Goal: Task Accomplishment & Management: Use online tool/utility

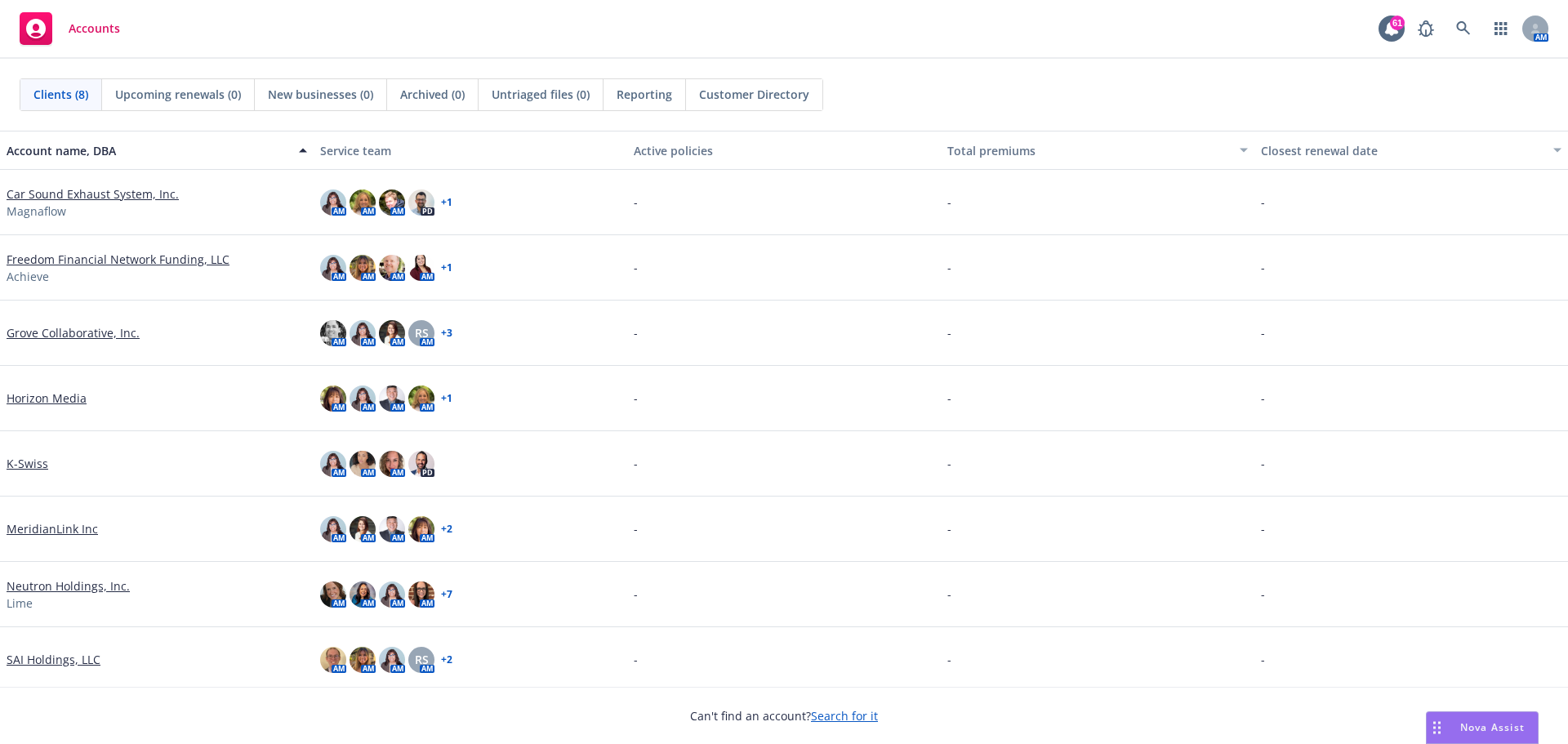
click at [1474, 723] on span "Nova Assist" at bounding box center [1492, 727] width 65 height 14
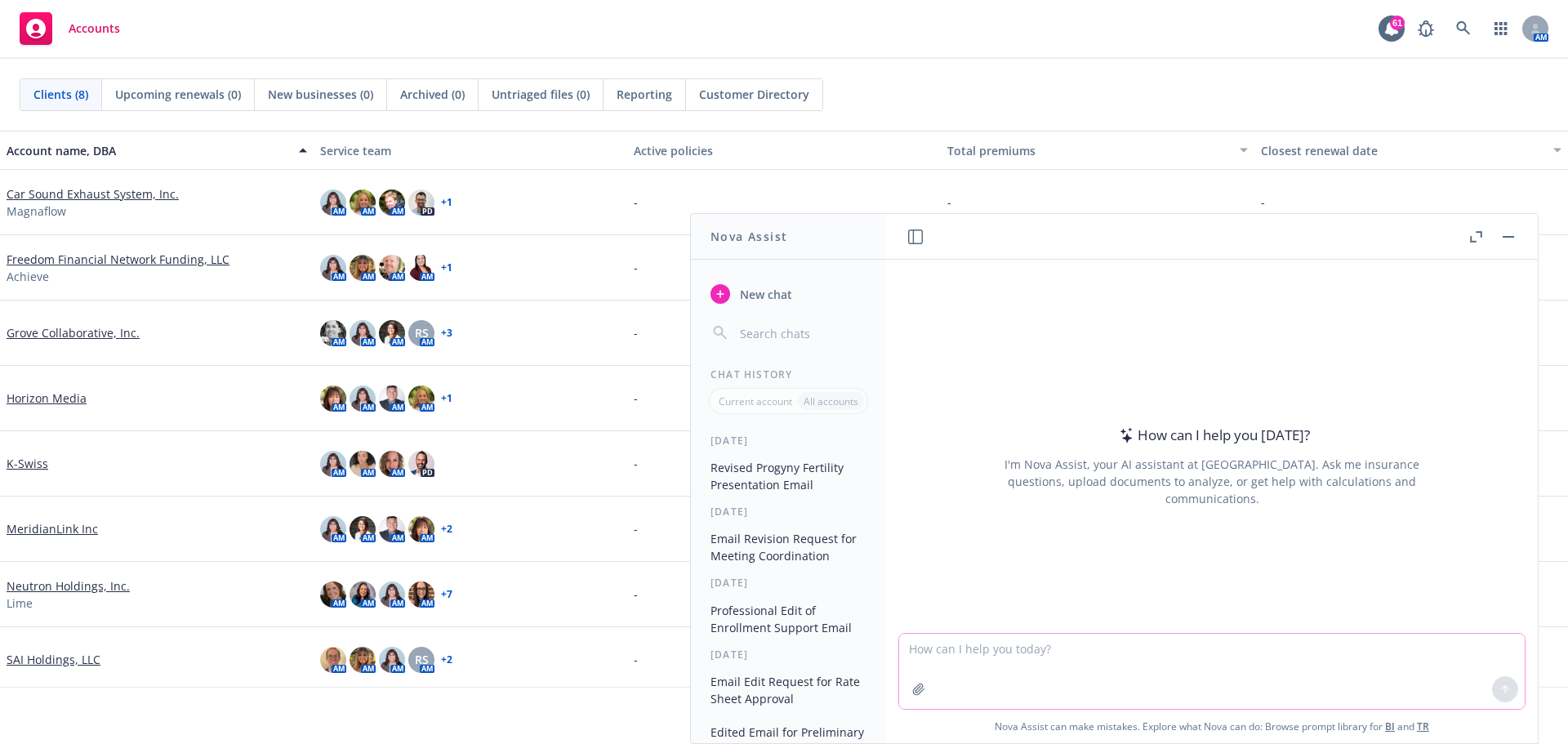
click at [1012, 652] on textarea at bounding box center [1212, 671] width 625 height 75
click at [1502, 682] on button at bounding box center [1504, 688] width 26 height 26
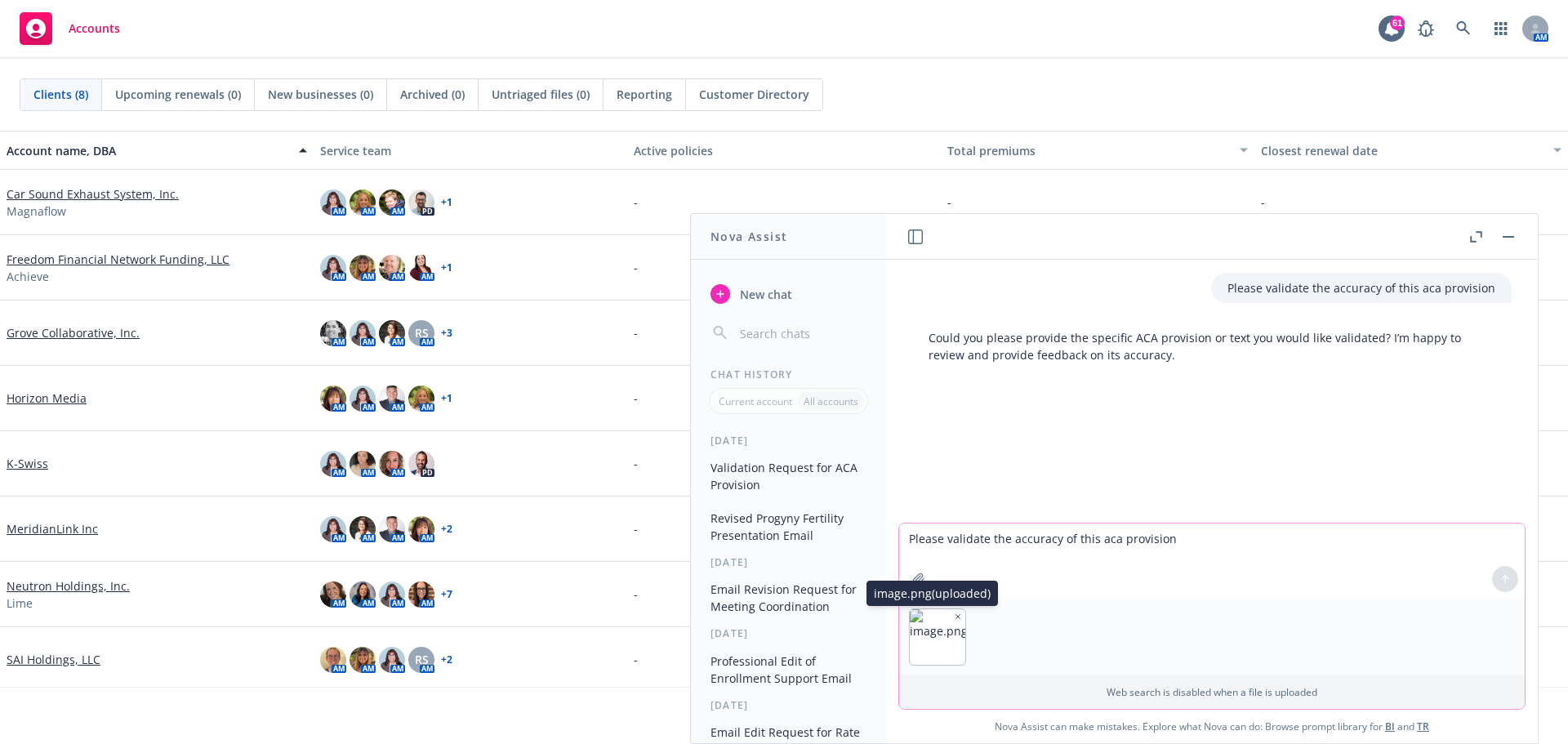
click at [956, 615] on icon "button" at bounding box center [958, 615] width 4 height 4
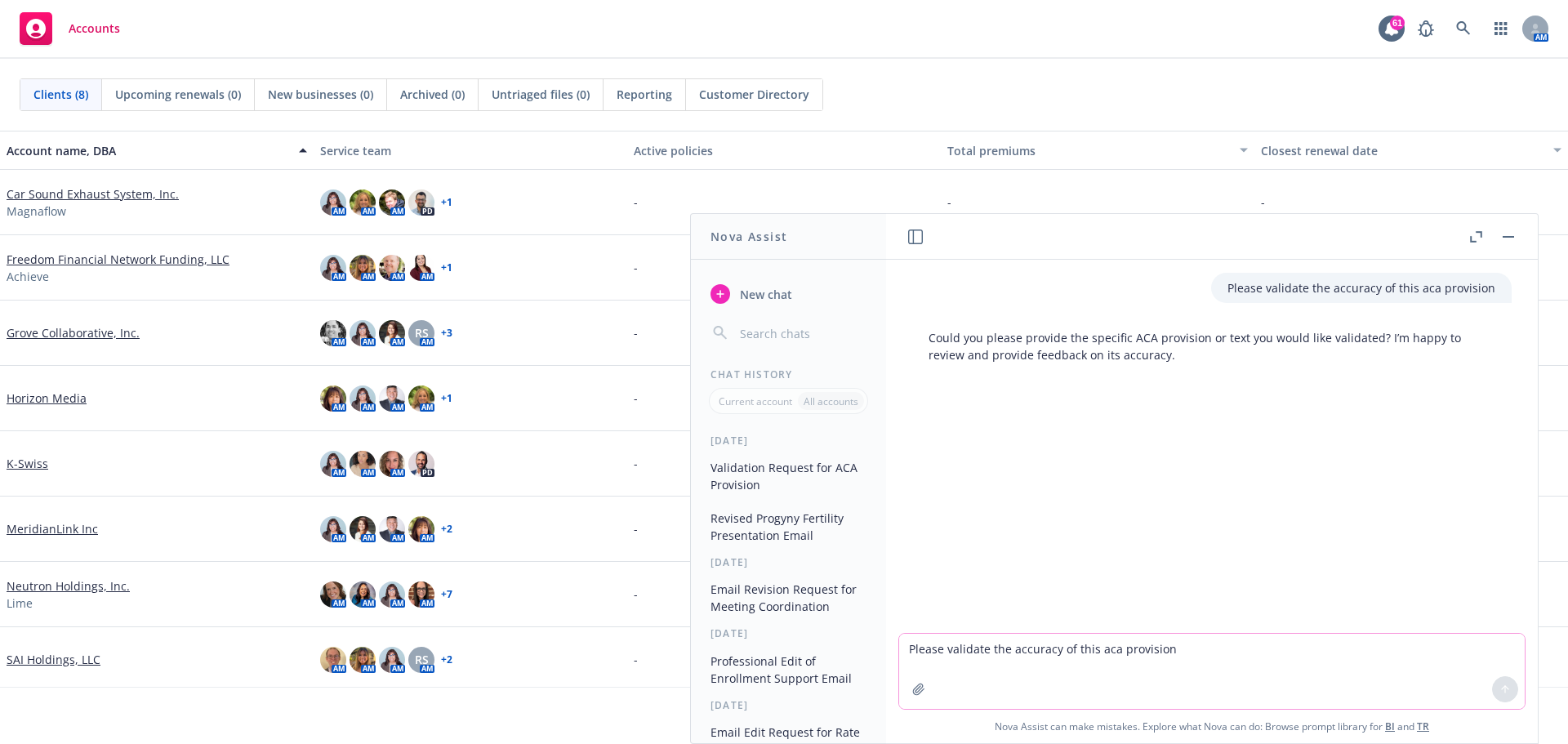
paste textarea "The information below explains how your eligibility for healthcare coverage is …"
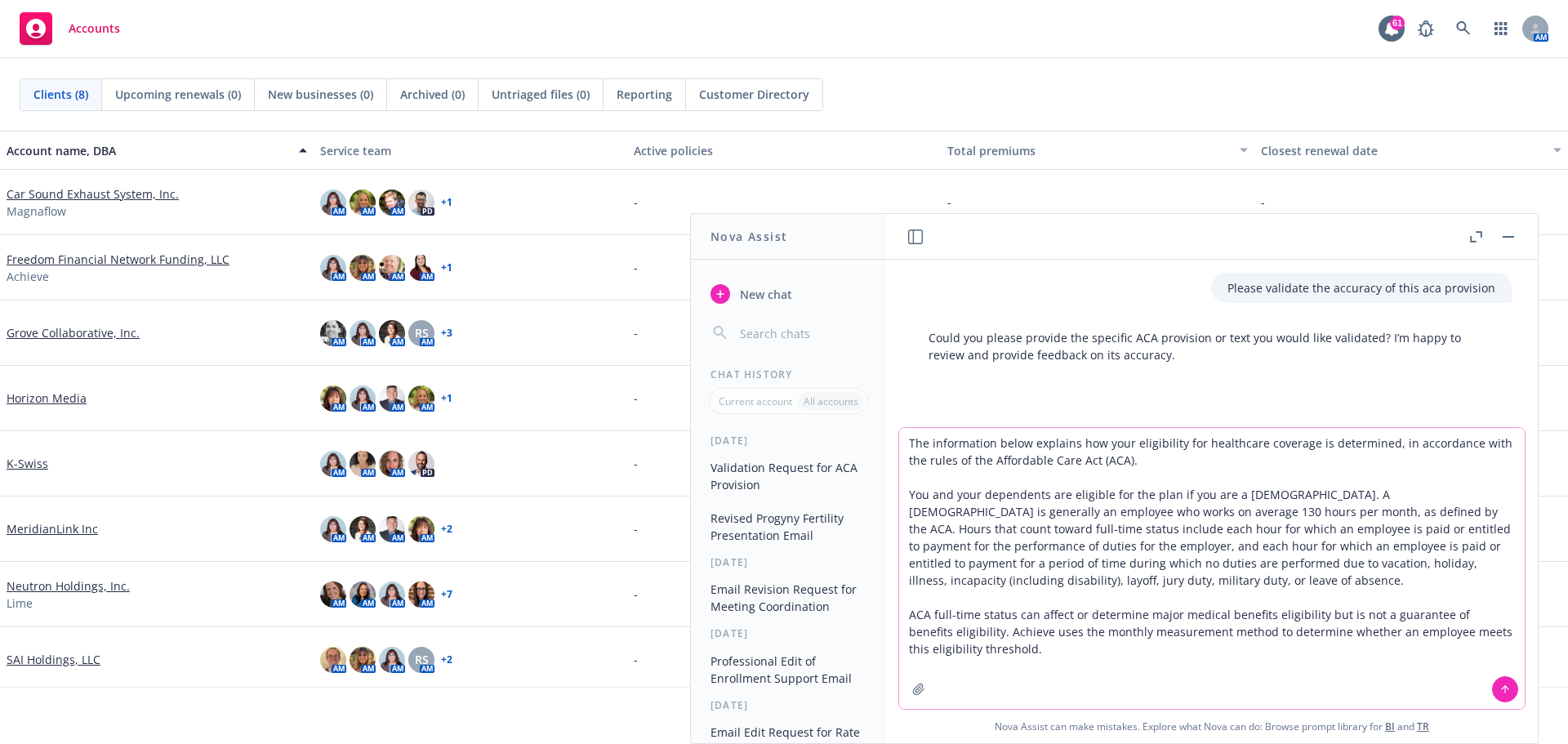
type textarea "The information below explains how your eligibility for healthcare coverage is …"
click at [1508, 685] on button at bounding box center [1504, 688] width 26 height 26
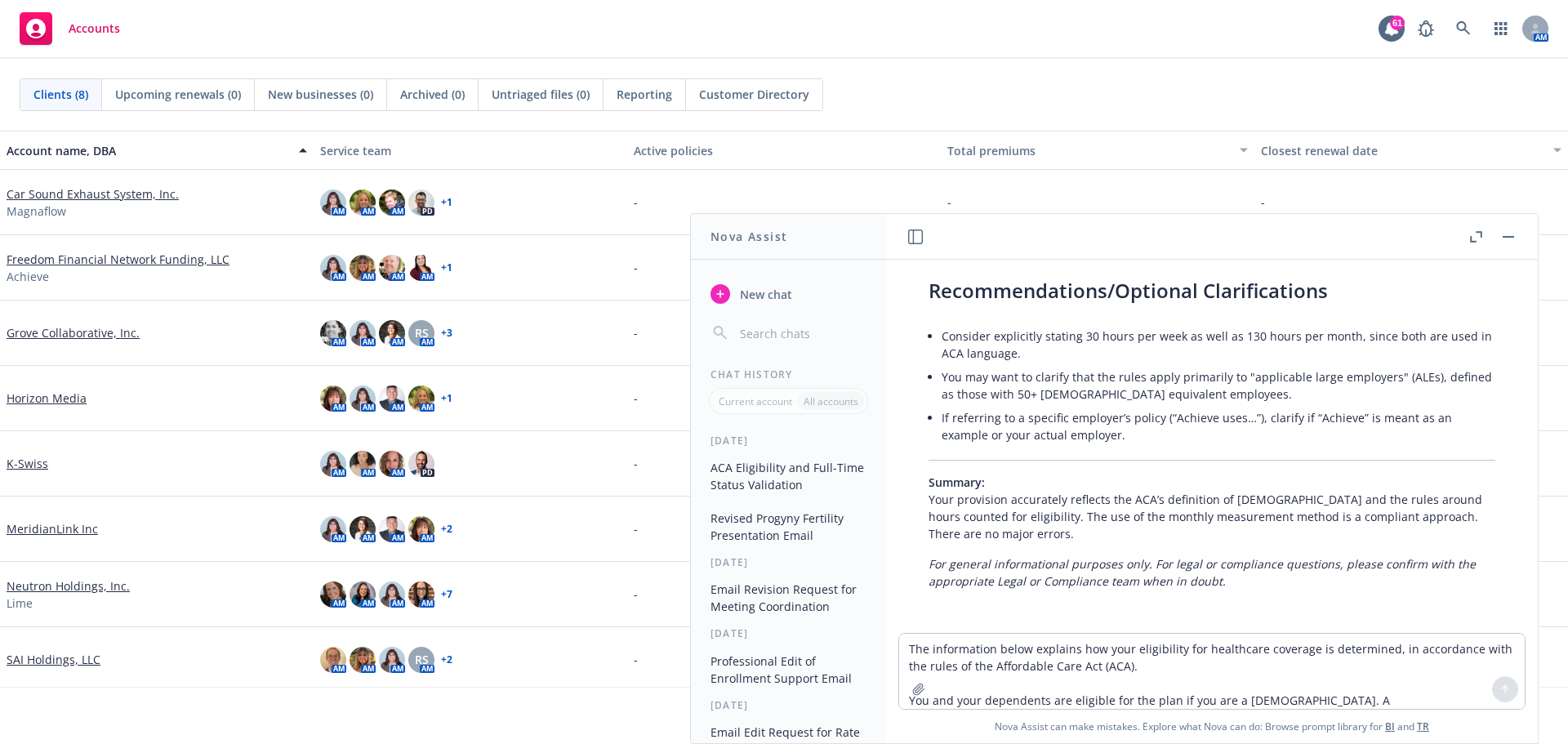
scroll to position [1039, 0]
click at [967, 655] on textarea "The information below explains how your eligibility for healthcare coverage is …" at bounding box center [1212, 671] width 625 height 75
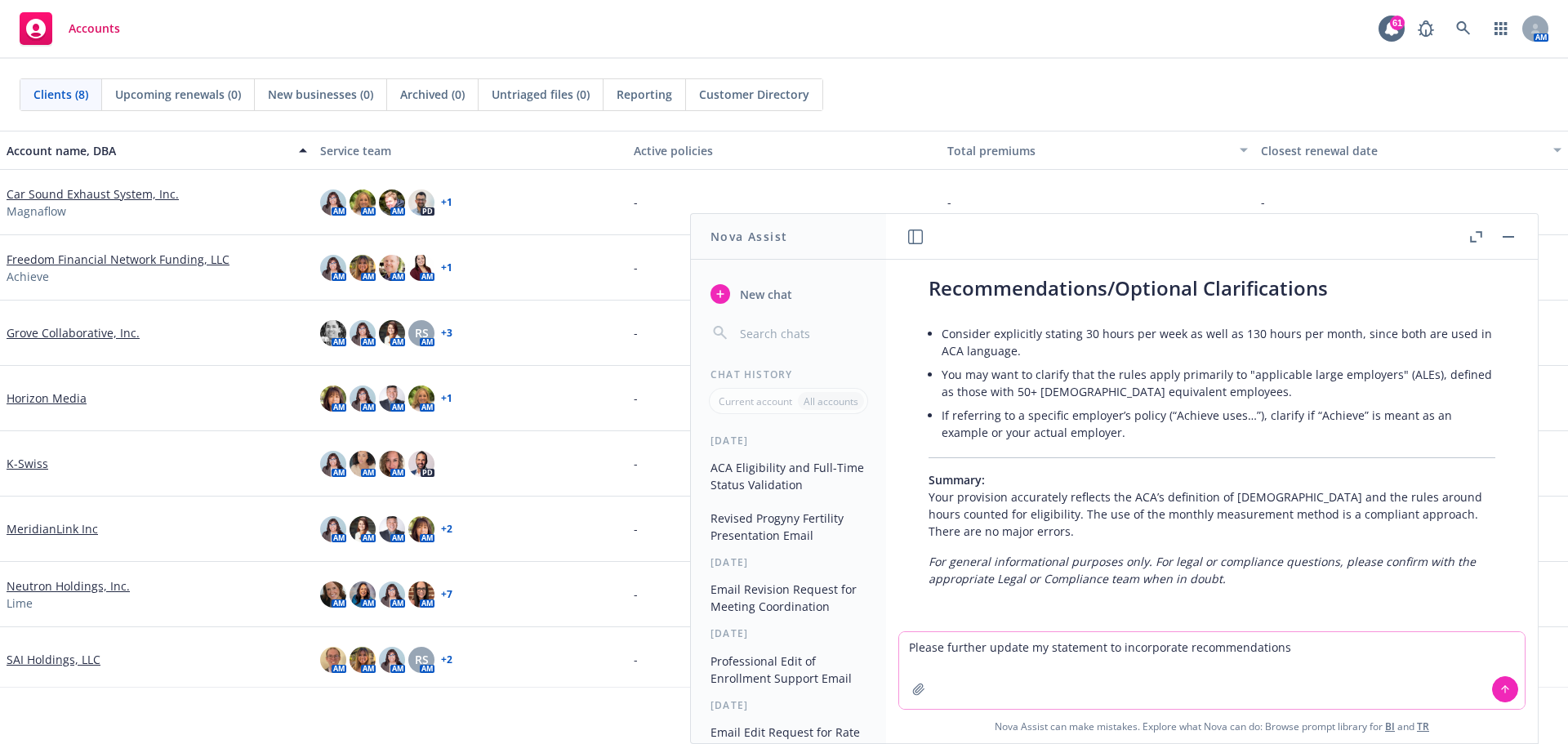
type textarea "Please further update my statement to incorporate recommendations"
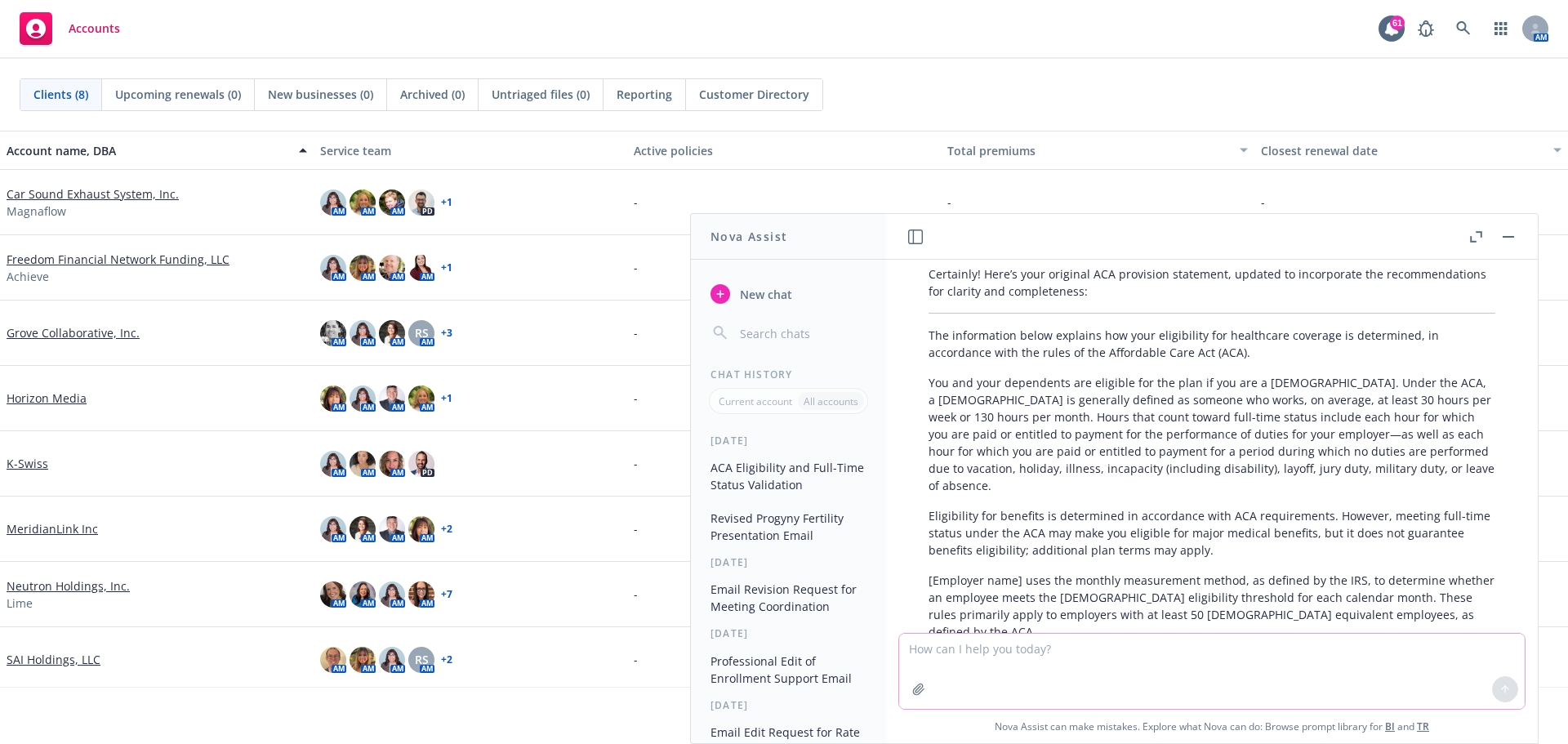
scroll to position [1387, 0]
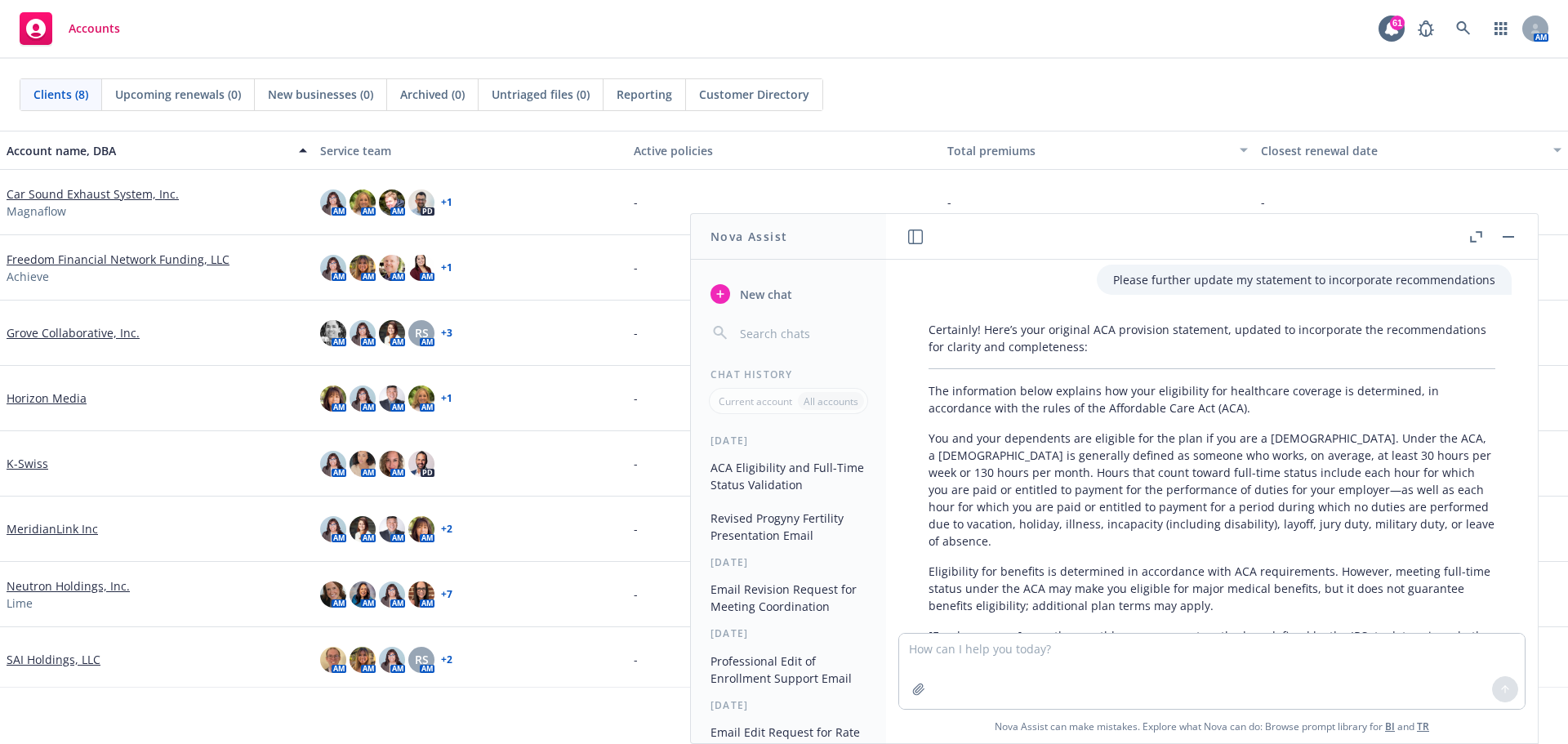
click at [934, 387] on p "The information below explains how your eligibility for healthcare coverage is …" at bounding box center [1212, 399] width 566 height 34
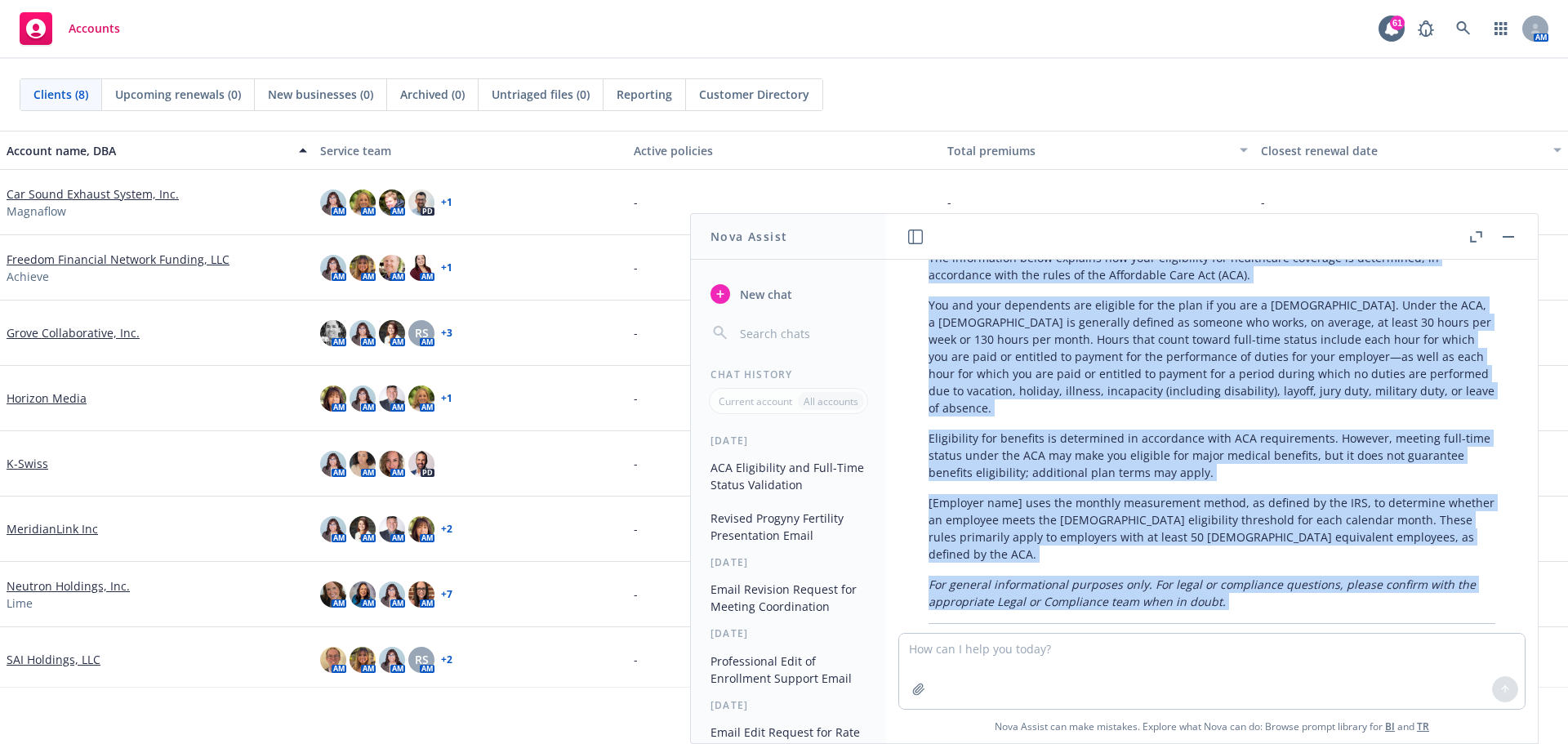
scroll to position [1579, 0]
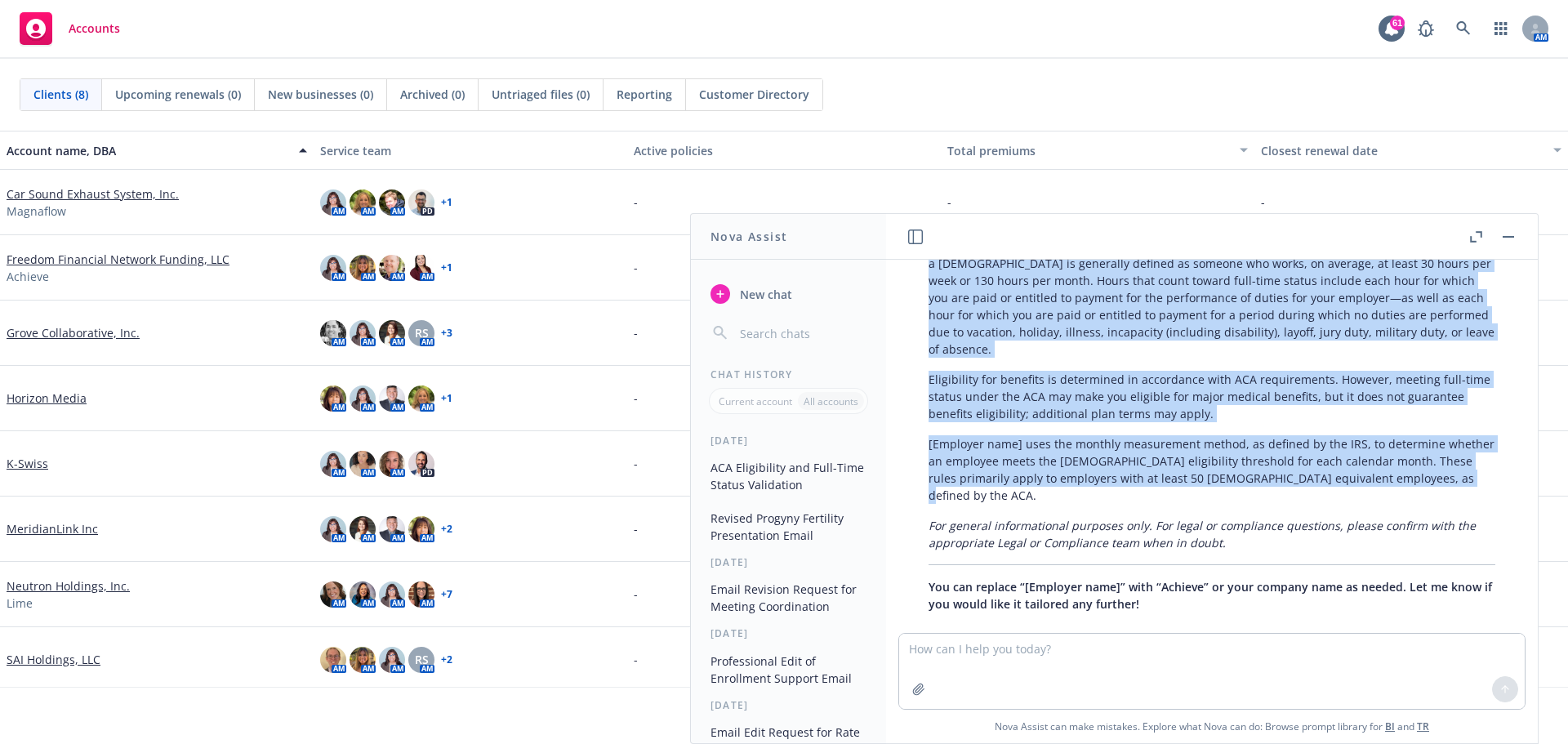
drag, startPoint x: 929, startPoint y: 389, endPoint x: 1485, endPoint y: 483, distance: 563.9
click at [1485, 483] on div "Certainly! Here’s your original ACA provision statement, updated to incorporate…" at bounding box center [1212, 370] width 600 height 497
copy div "The information below explains how your eligibility for healthcare coverage is …"
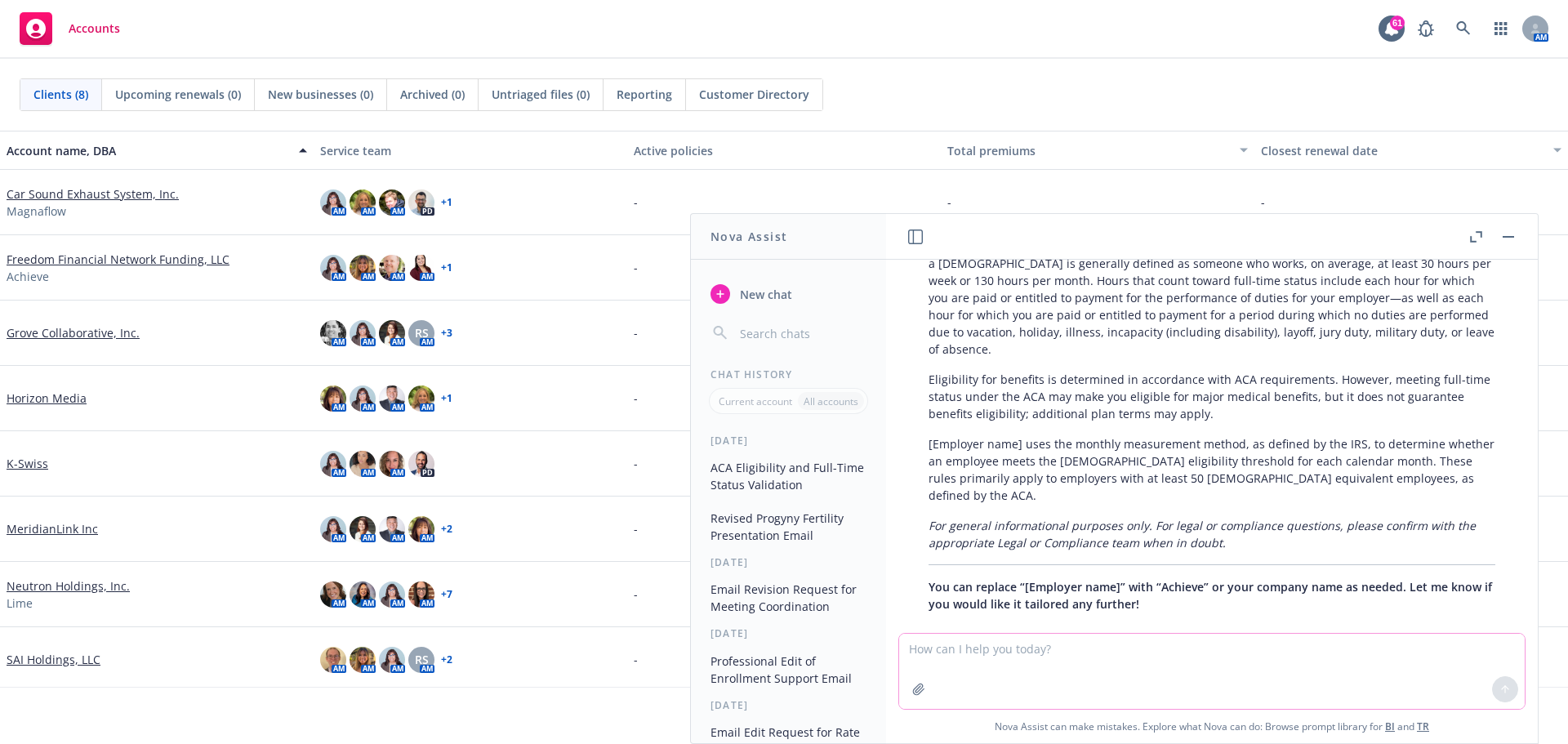
click at [1045, 660] on textarea at bounding box center [1212, 671] width 625 height 75
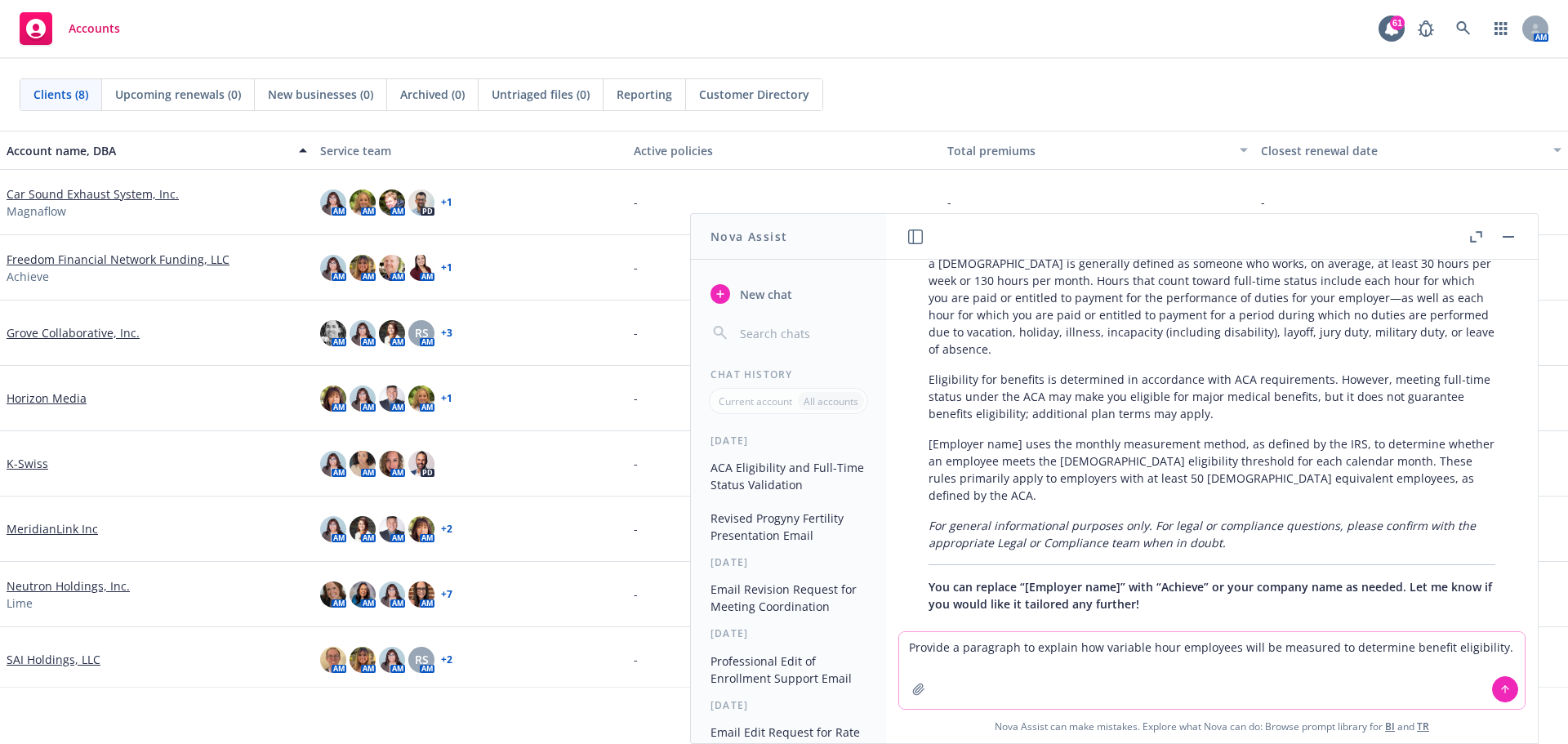
click at [903, 649] on textarea "Provide a paragraph to explain how variable hour employees will be measured to …" at bounding box center [1212, 670] width 625 height 76
type textarea "Please draft a paragraph to explain how variable hour employees will be measure…"
click at [1502, 688] on icon at bounding box center [1505, 688] width 7 height 3
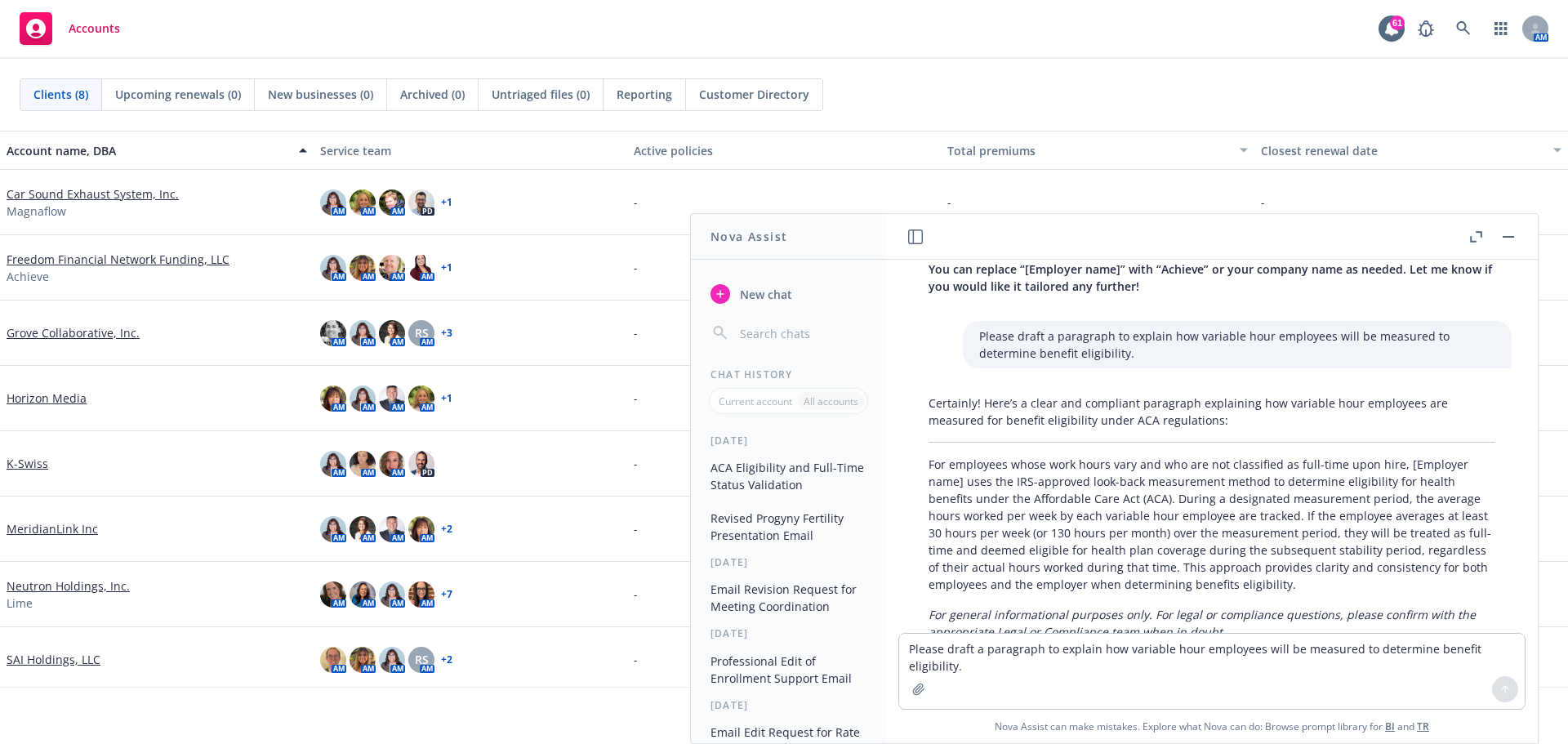
scroll to position [1873, 0]
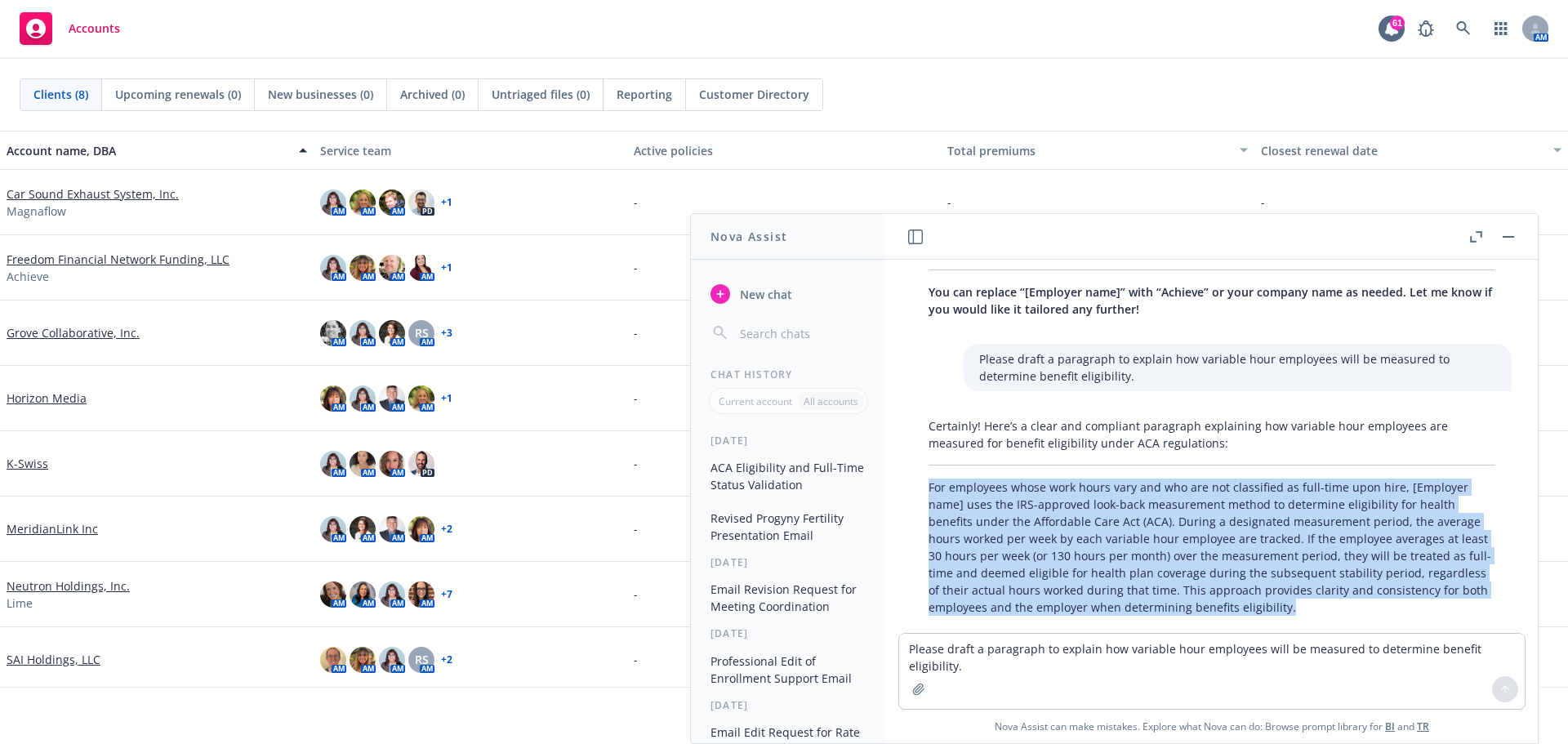
drag, startPoint x: 931, startPoint y: 471, endPoint x: 1395, endPoint y: 590, distance: 479.0
click at [1395, 590] on p "For employees whose work hours vary and who are not classified as full-time upo…" at bounding box center [1212, 546] width 566 height 137
copy p "For employees whose work hours vary and who are not classified as full-time upo…"
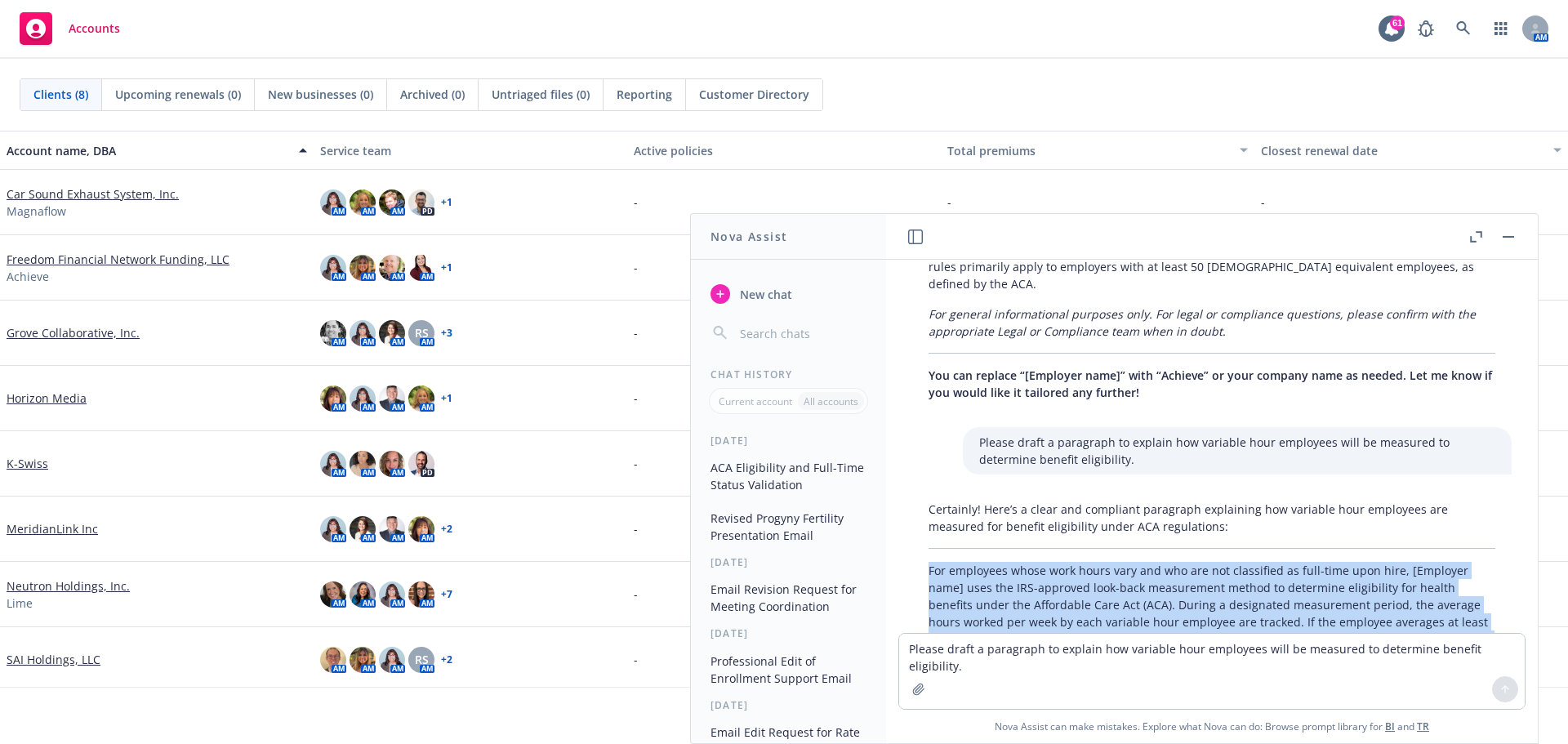
scroll to position [1885, 0]
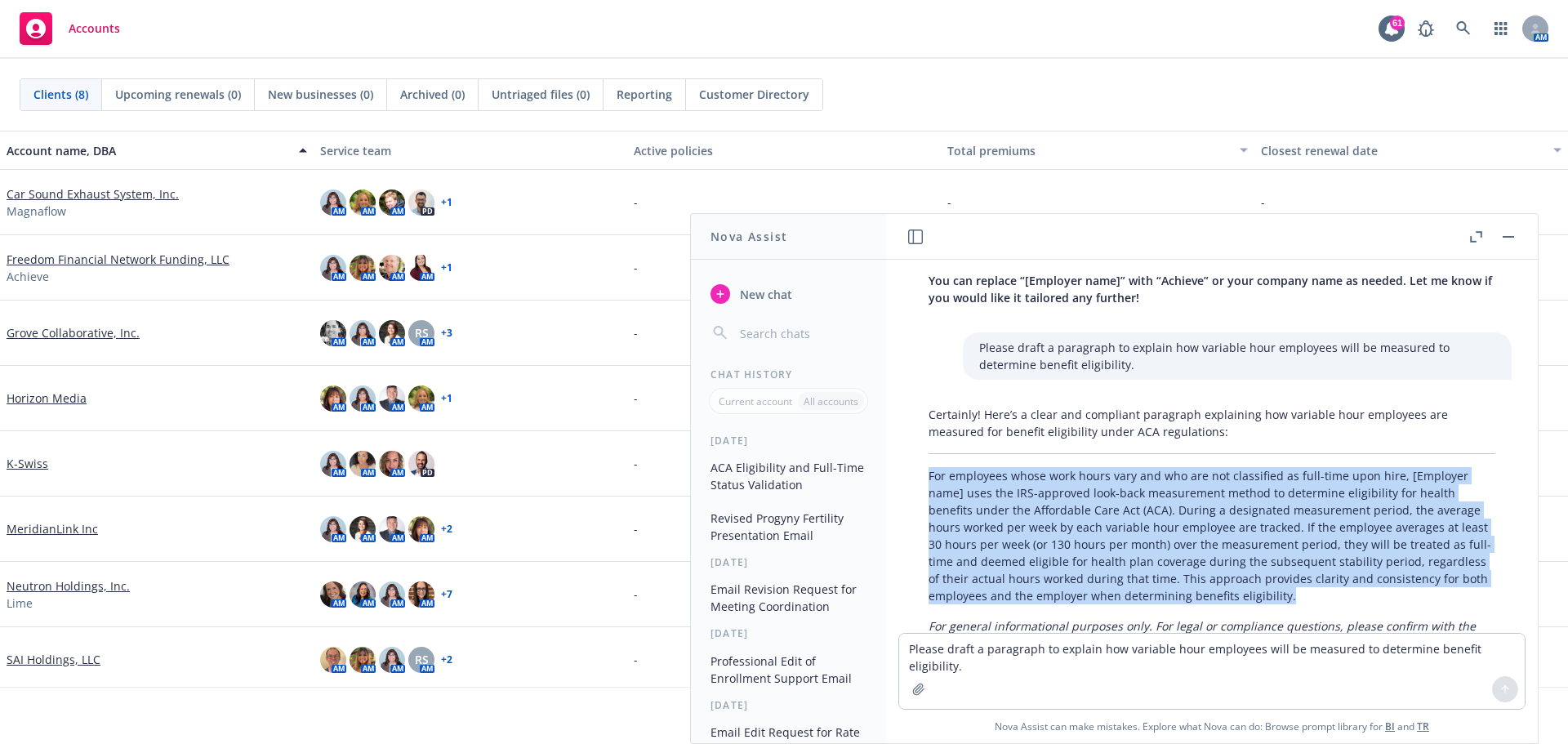
click at [1369, 570] on p "For employees whose work hours vary and who are not classified as full-time upo…" at bounding box center [1212, 535] width 566 height 137
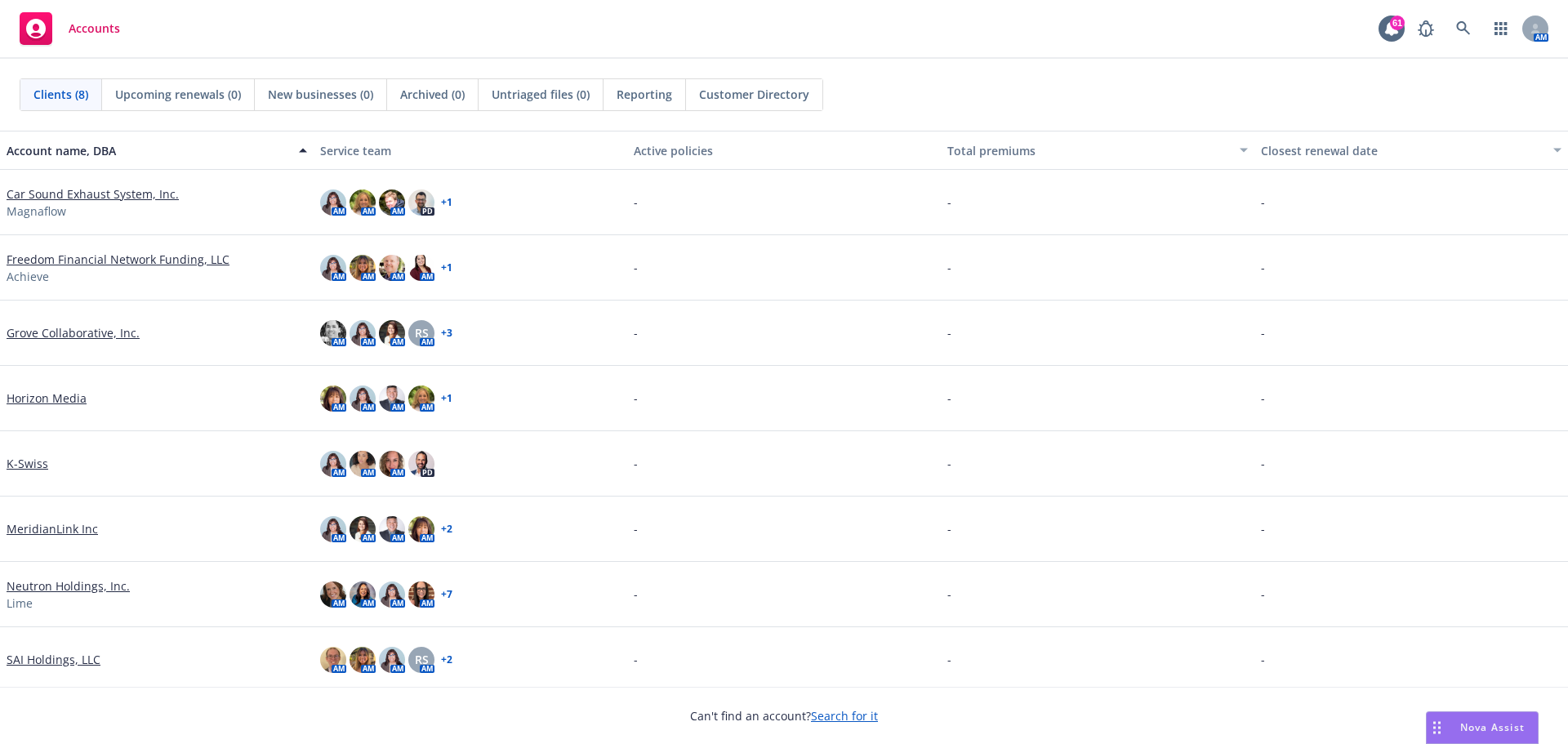
click at [1496, 719] on div "Nova Assist" at bounding box center [1482, 727] width 111 height 31
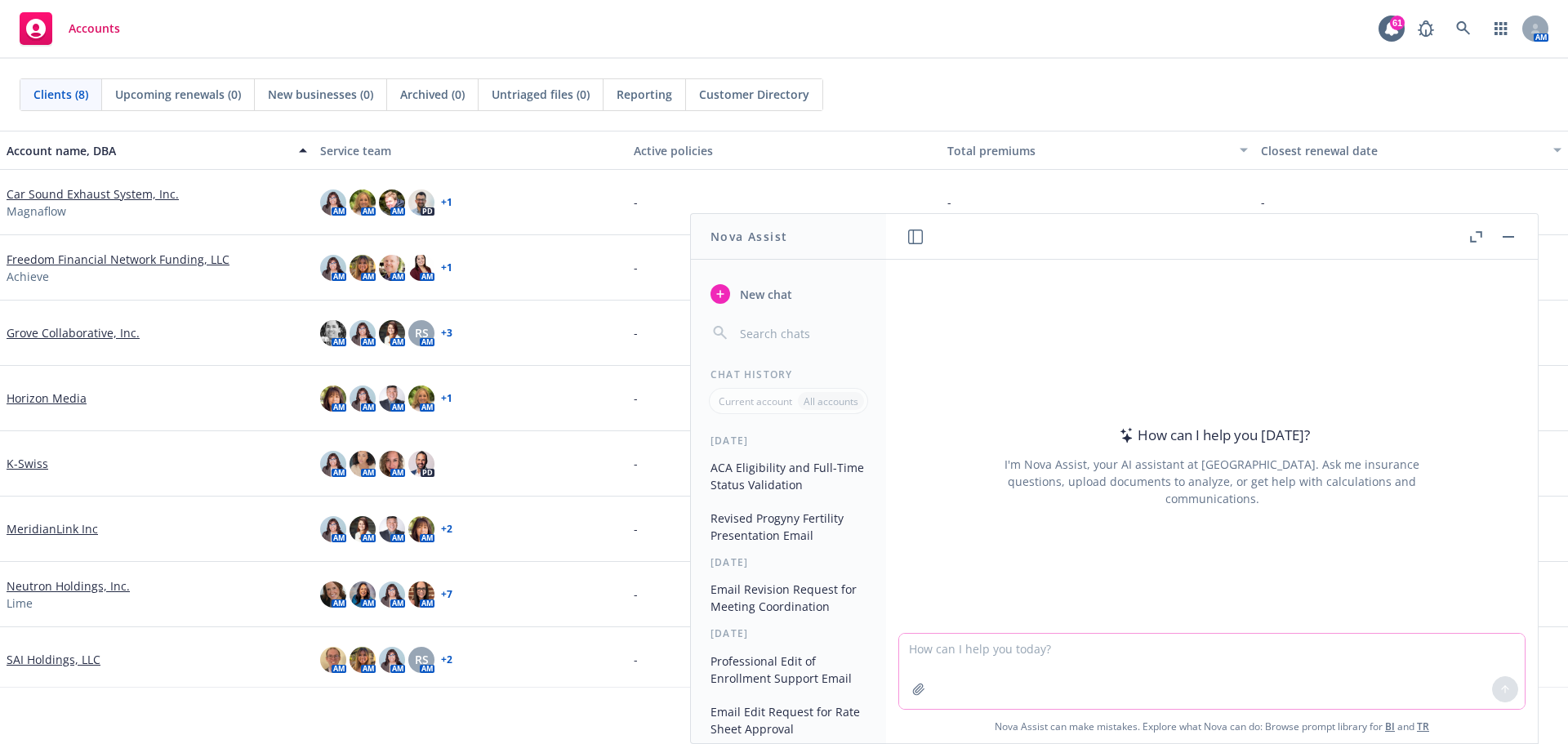
click at [1097, 663] on textarea at bounding box center [1212, 671] width 625 height 75
type textarea "please edit the email below"
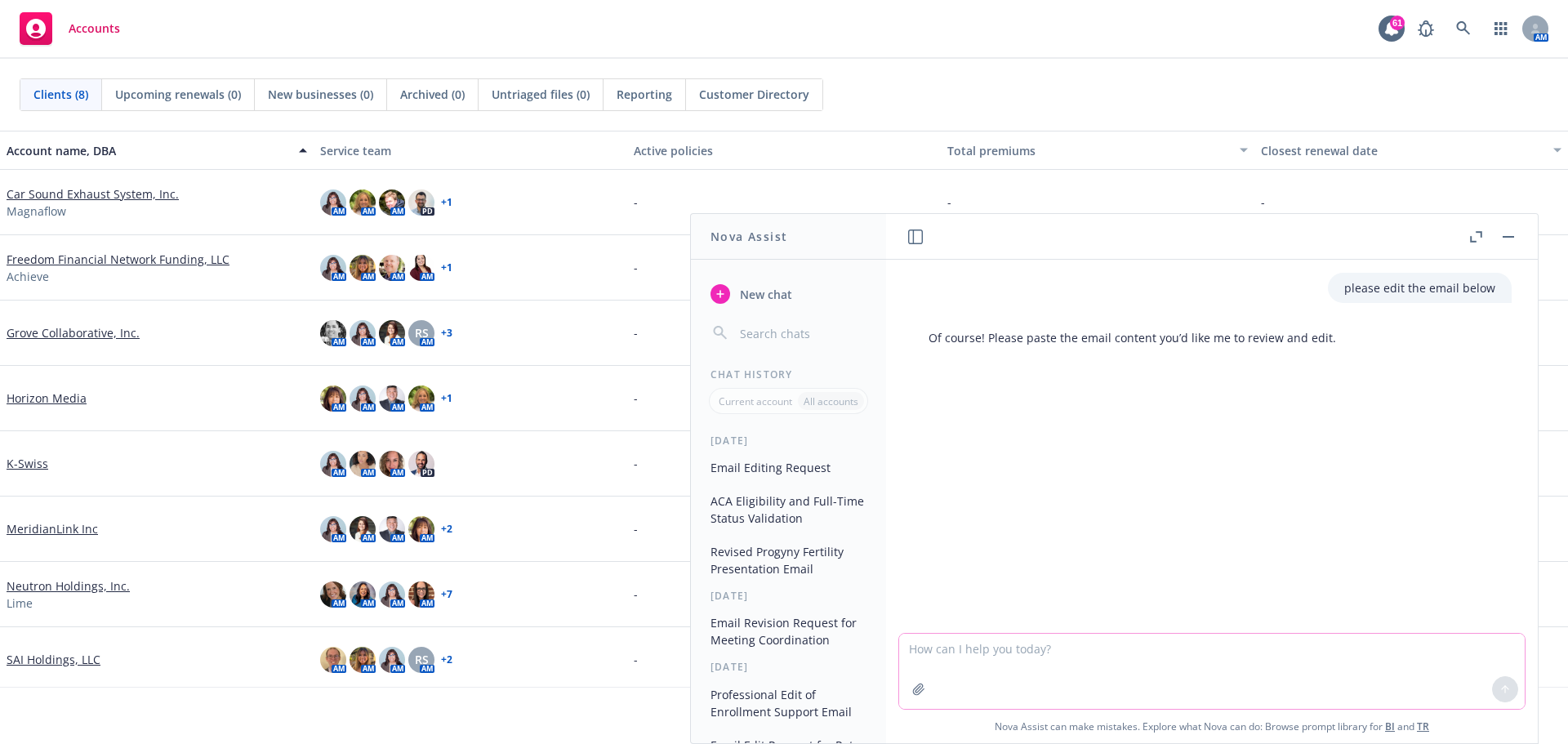
paste textarea "Attached is the list of eligible expenses for the wellness fund and administrat…"
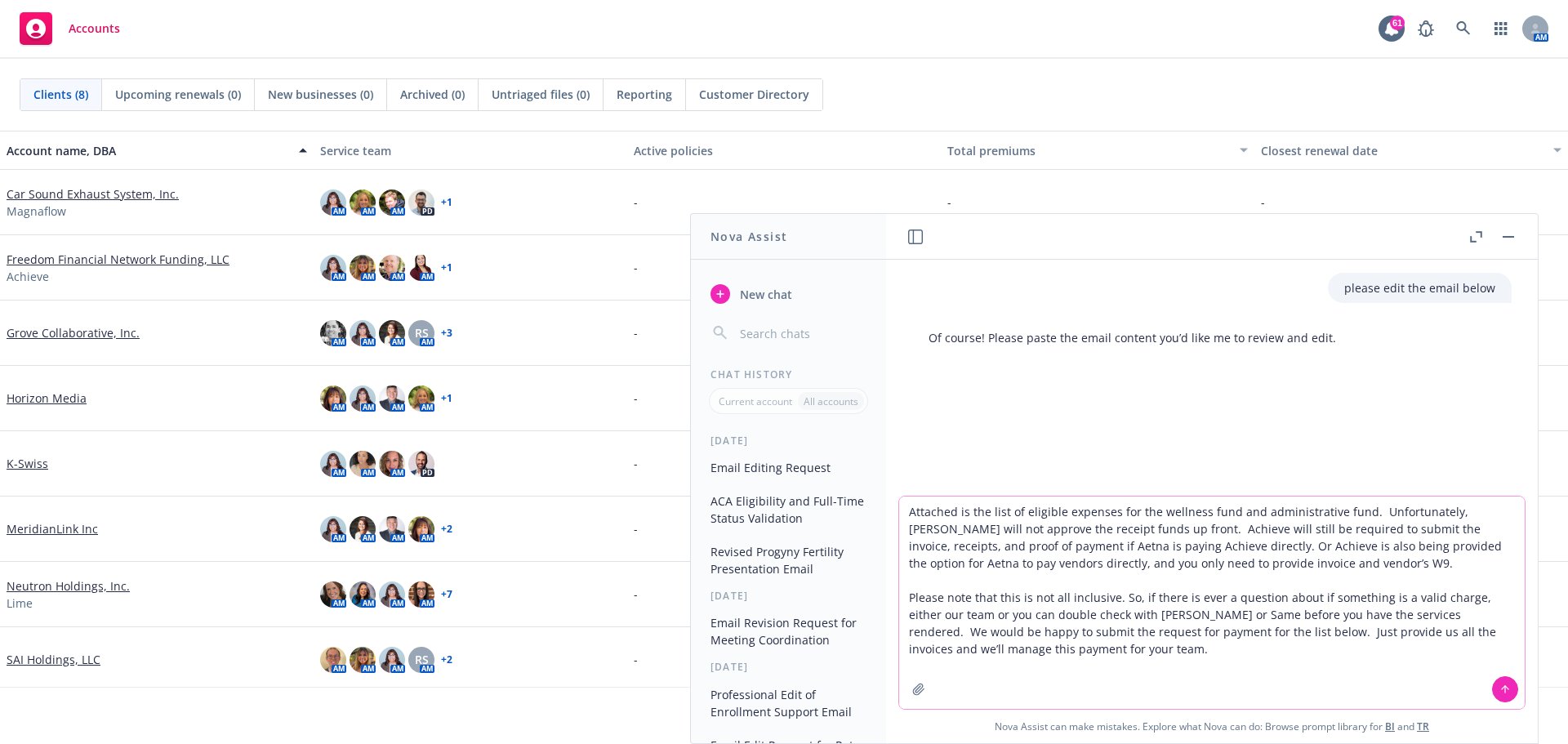
type textarea "Attached is the list of eligible expenses for the wellness fund and administrat…"
click at [1499, 689] on icon at bounding box center [1505, 689] width 12 height 12
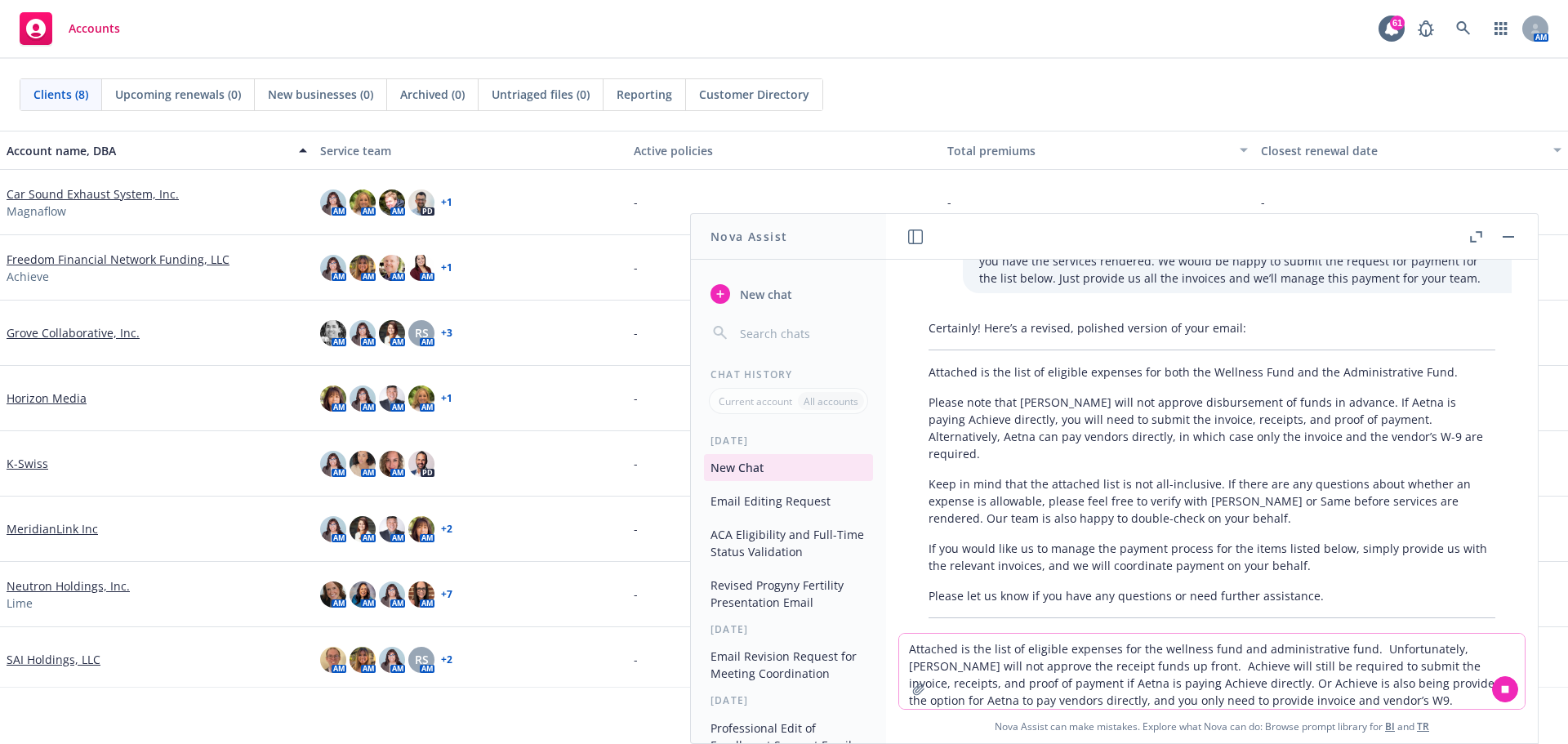
scroll to position [304, 0]
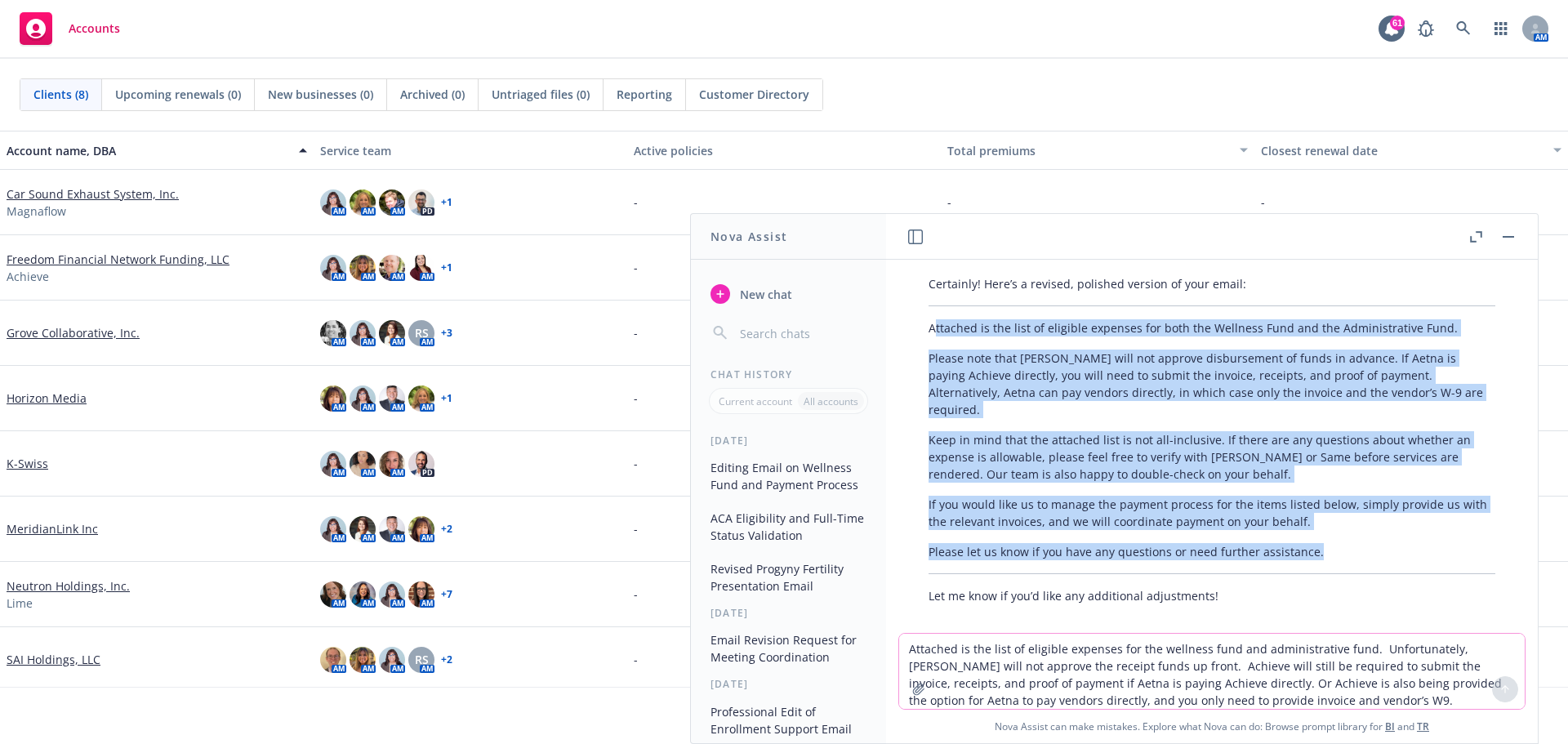
drag, startPoint x: 933, startPoint y: 328, endPoint x: 1345, endPoint y: 546, distance: 466.1
click at [1345, 546] on div "Certainly! Here’s a revised, polished version of your email: Attached is the li…" at bounding box center [1212, 439] width 600 height 342
click at [1025, 373] on p "Please note that [PERSON_NAME] will not approve disbursement of funds in advanc…" at bounding box center [1212, 384] width 566 height 69
drag, startPoint x: 930, startPoint y: 323, endPoint x: 1336, endPoint y: 534, distance: 457.6
click at [1336, 534] on div "Certainly! Here’s a revised, polished version of your email: Attached is the li…" at bounding box center [1212, 439] width 600 height 342
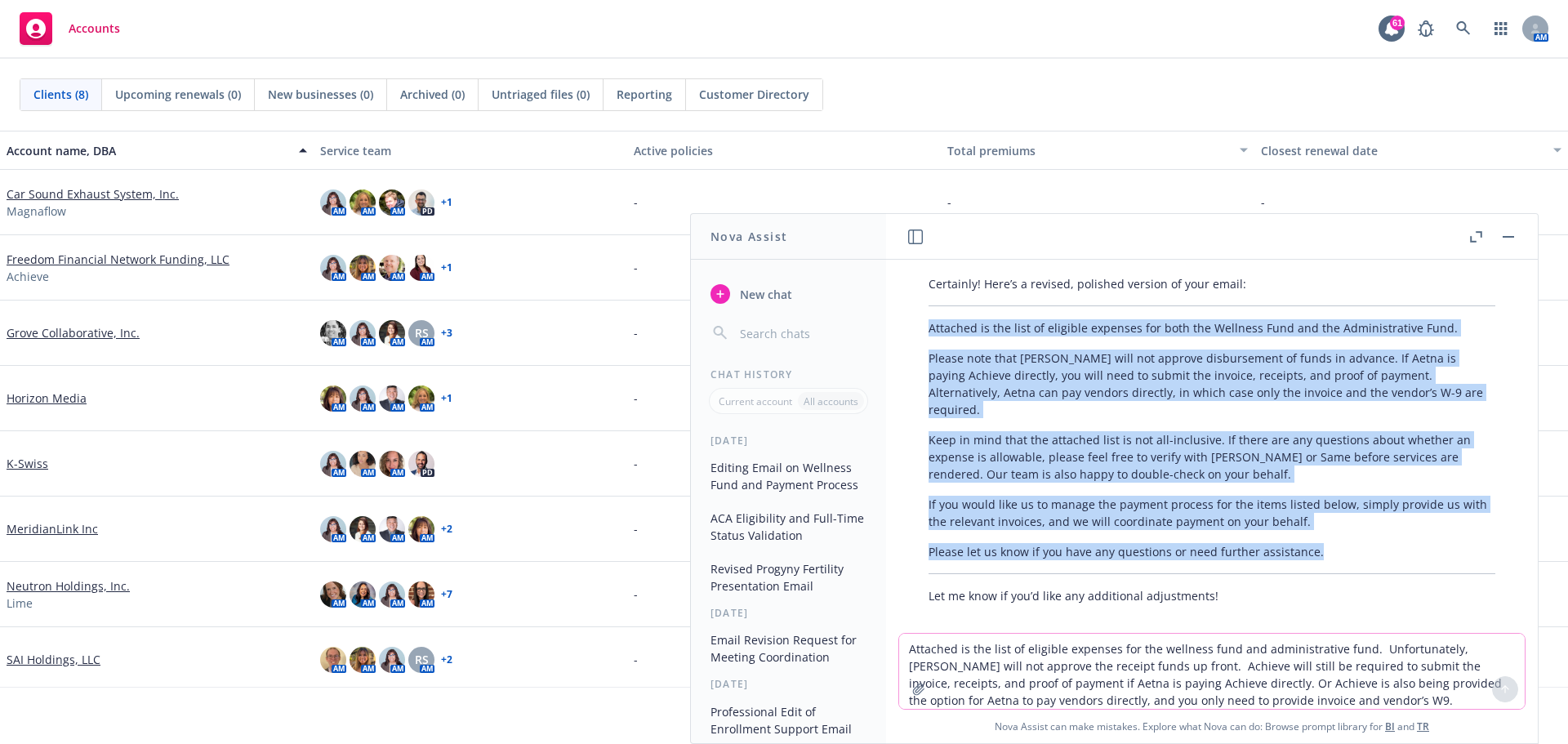
copy div "Attached is the list of eligible expenses for both the Wellness Fund and the Ad…"
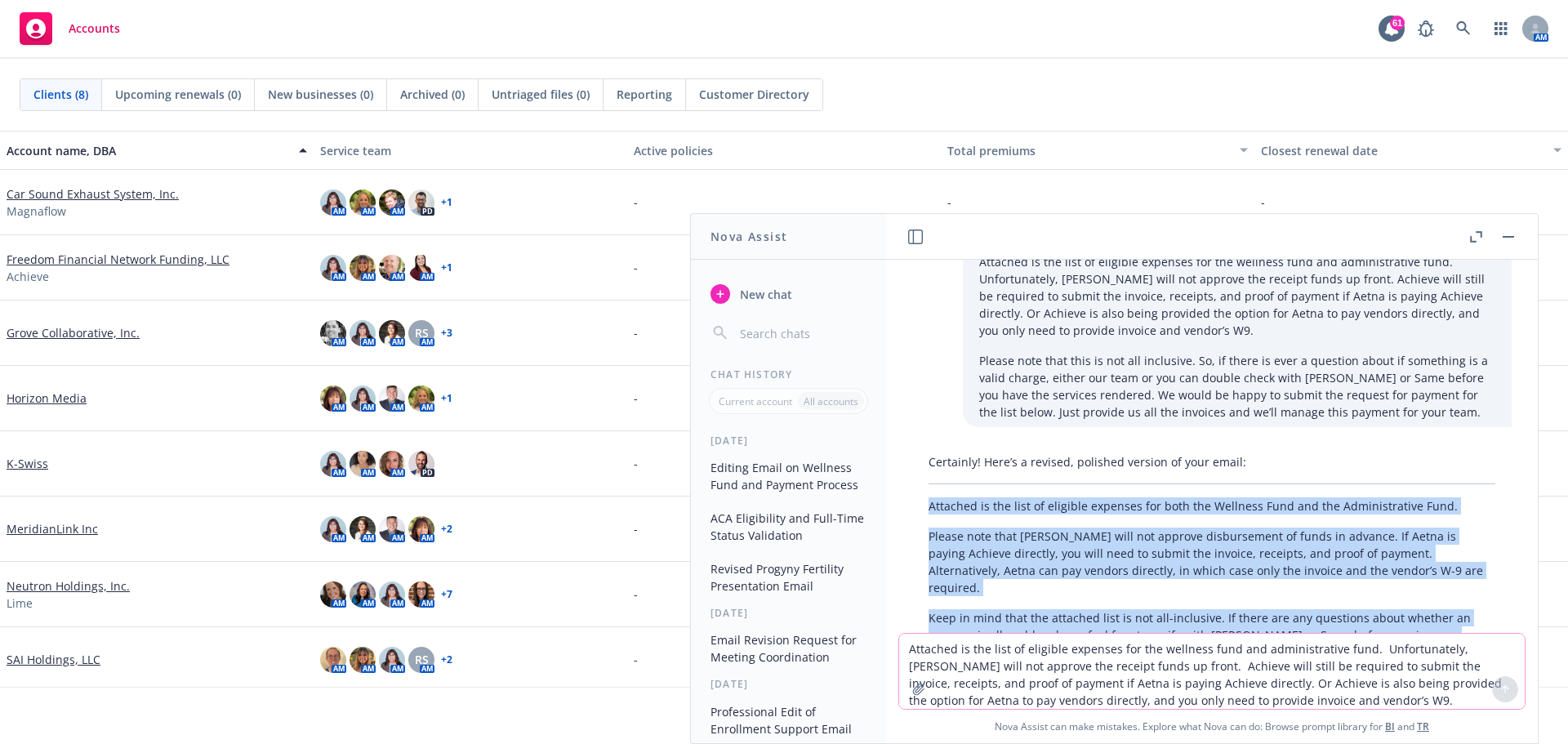
scroll to position [0, 0]
